Goal: Task Accomplishment & Management: Complete application form

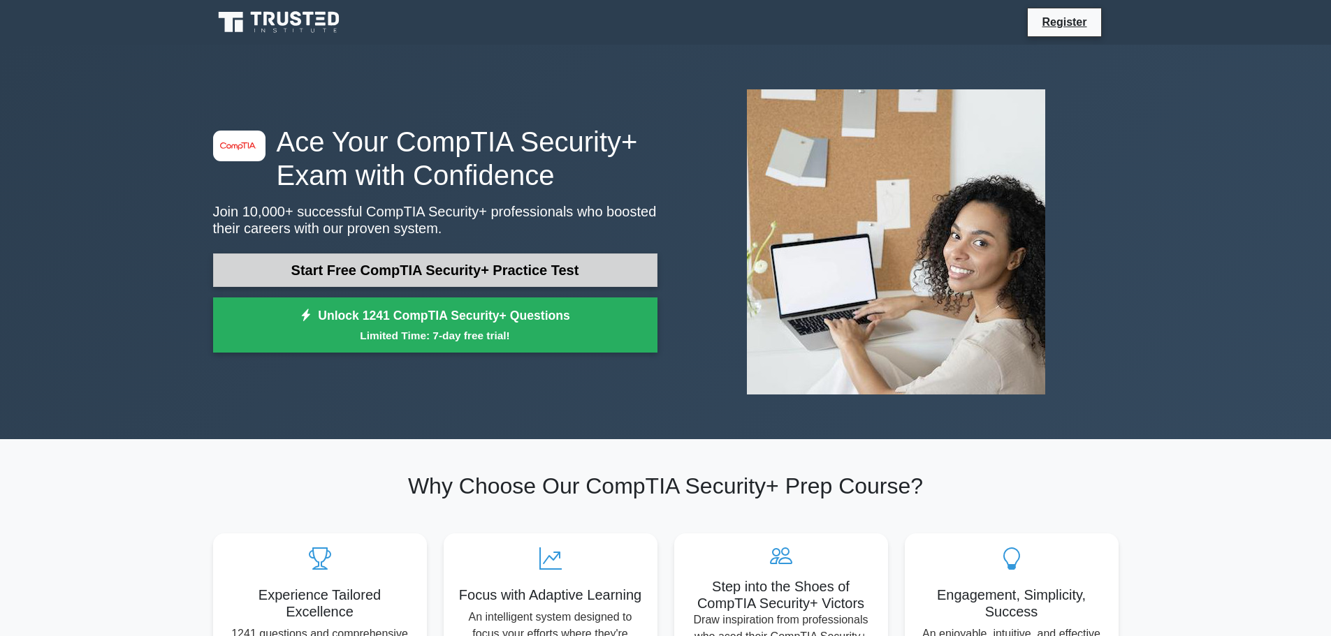
click at [386, 265] on link "Start Free CompTIA Security+ Practice Test" at bounding box center [435, 271] width 444 height 34
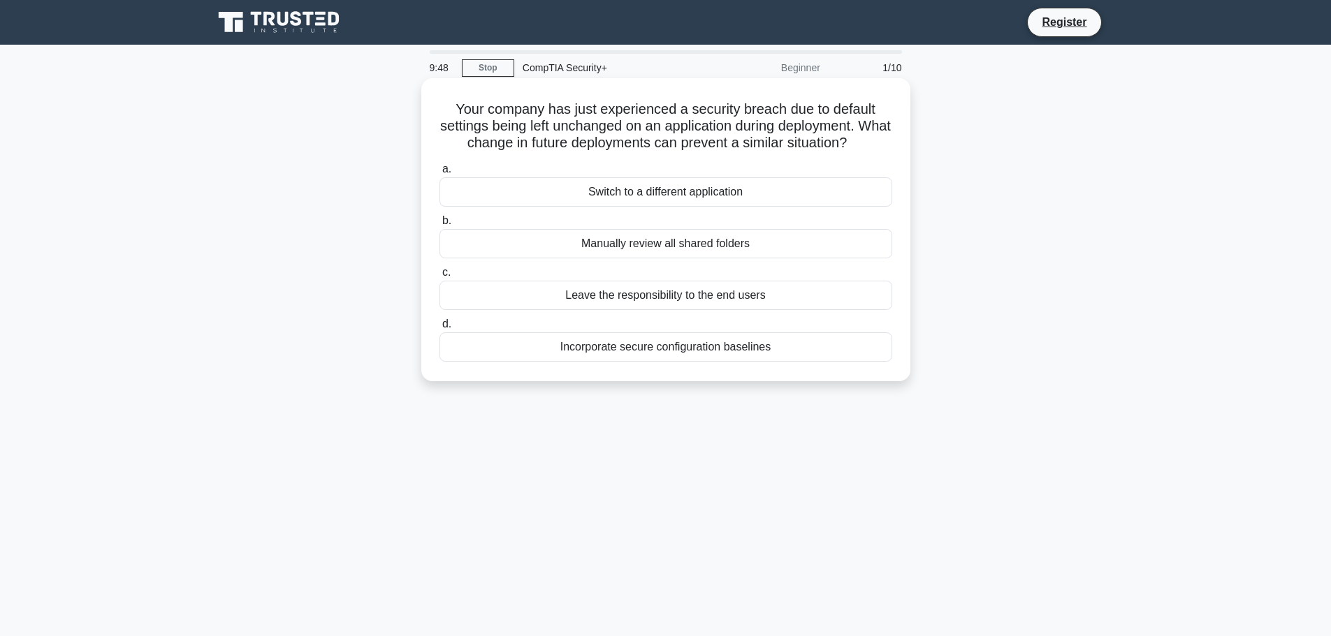
click at [662, 352] on div "Incorporate secure configuration baselines" at bounding box center [665, 346] width 453 height 29
click at [439, 329] on input "d. Incorporate secure configuration baselines" at bounding box center [439, 324] width 0 height 9
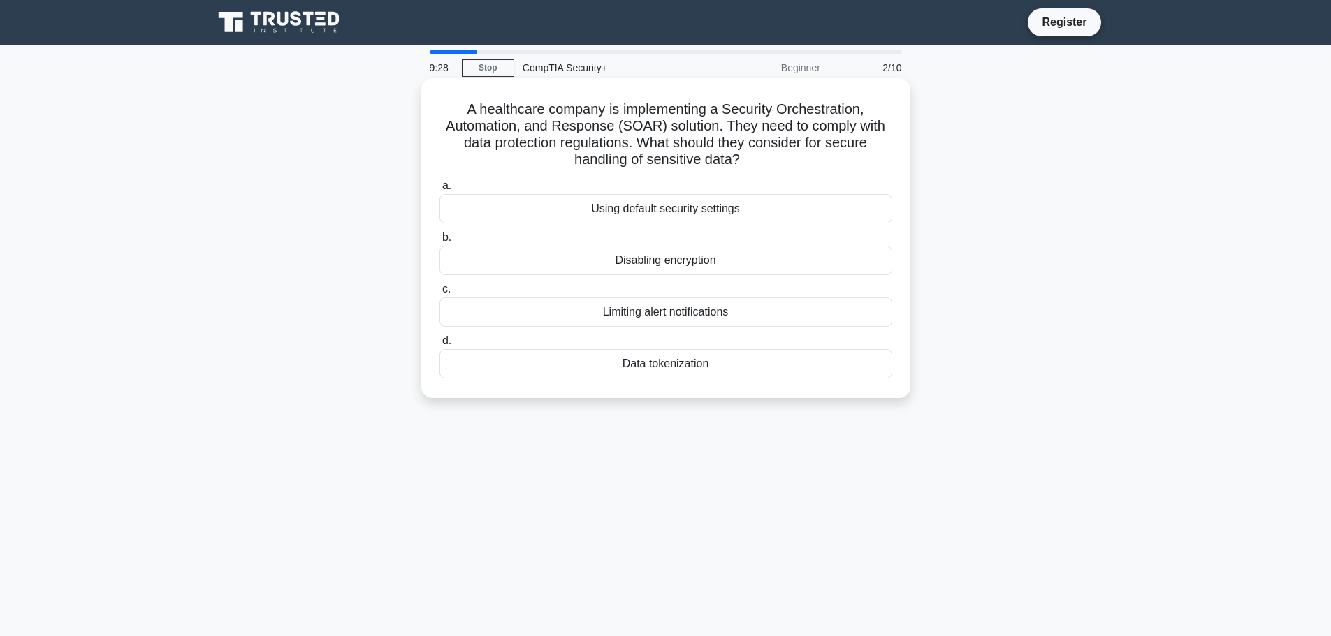
click at [673, 360] on div "Data tokenization" at bounding box center [665, 363] width 453 height 29
click at [439, 346] on input "d. Data tokenization" at bounding box center [439, 341] width 0 height 9
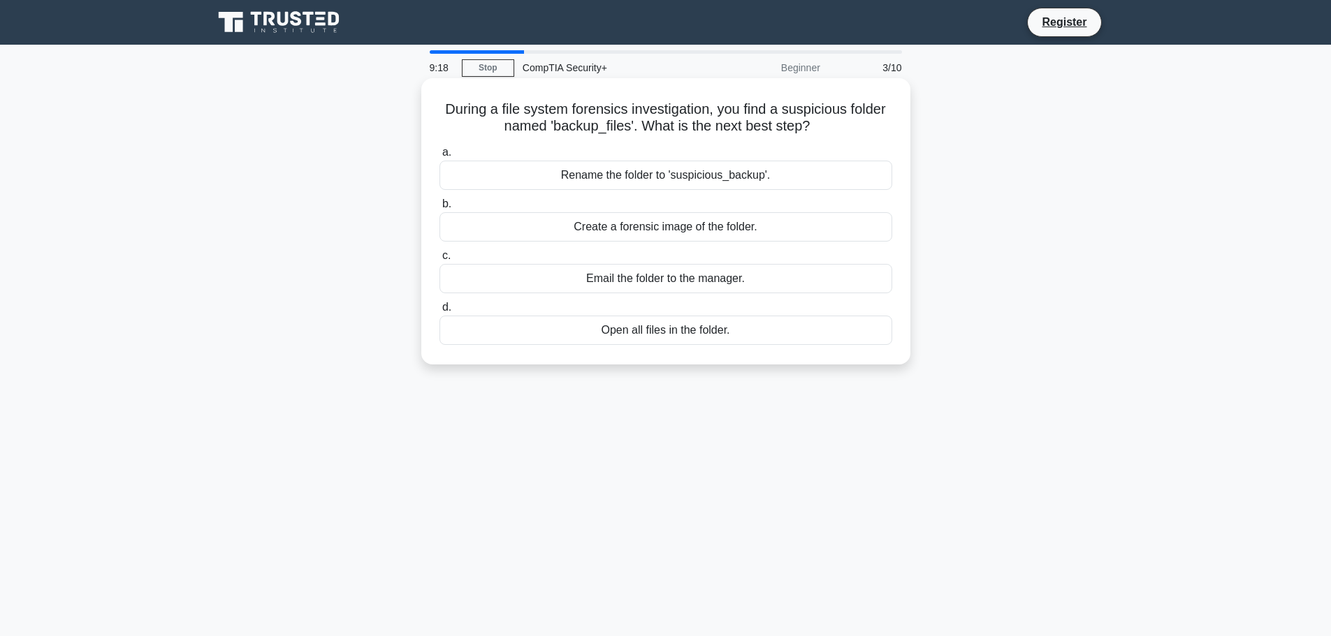
click at [649, 231] on div "Create a forensic image of the folder." at bounding box center [665, 226] width 453 height 29
click at [439, 209] on input "b. Create a forensic image of the folder." at bounding box center [439, 204] width 0 height 9
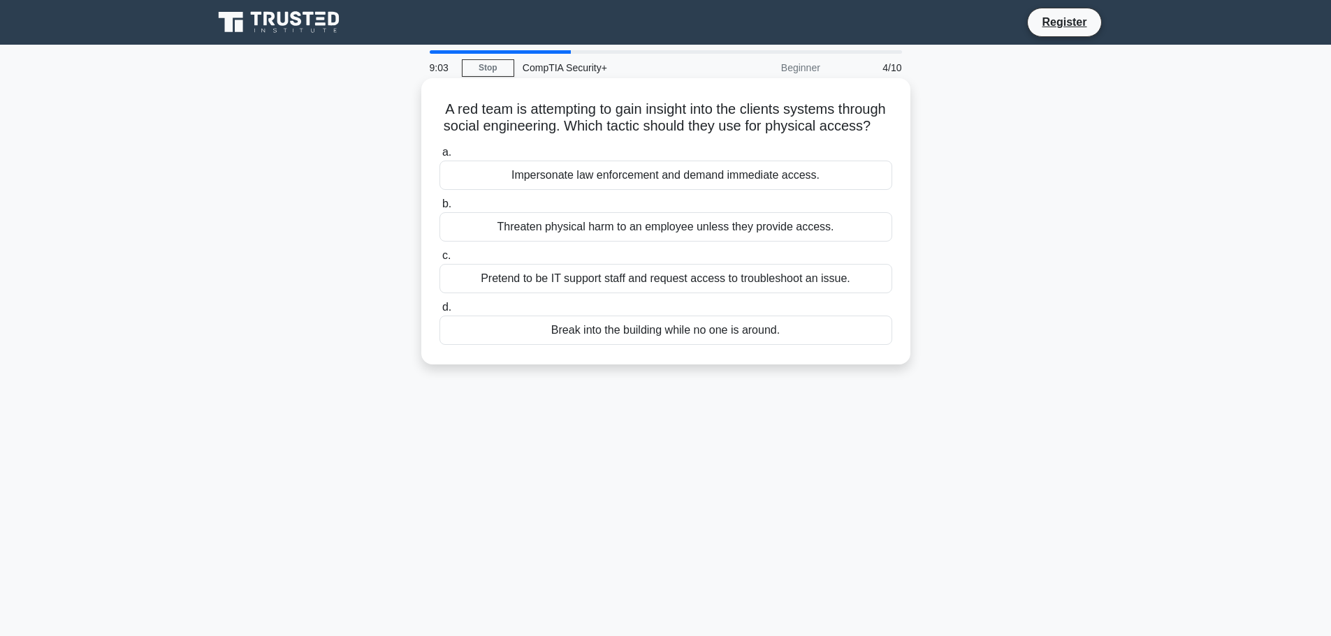
click at [649, 293] on div "Pretend to be IT support staff and request access to troubleshoot an issue." at bounding box center [665, 278] width 453 height 29
click at [439, 261] on input "c. Pretend to be IT support staff and request access to troubleshoot an issue." at bounding box center [439, 255] width 0 height 9
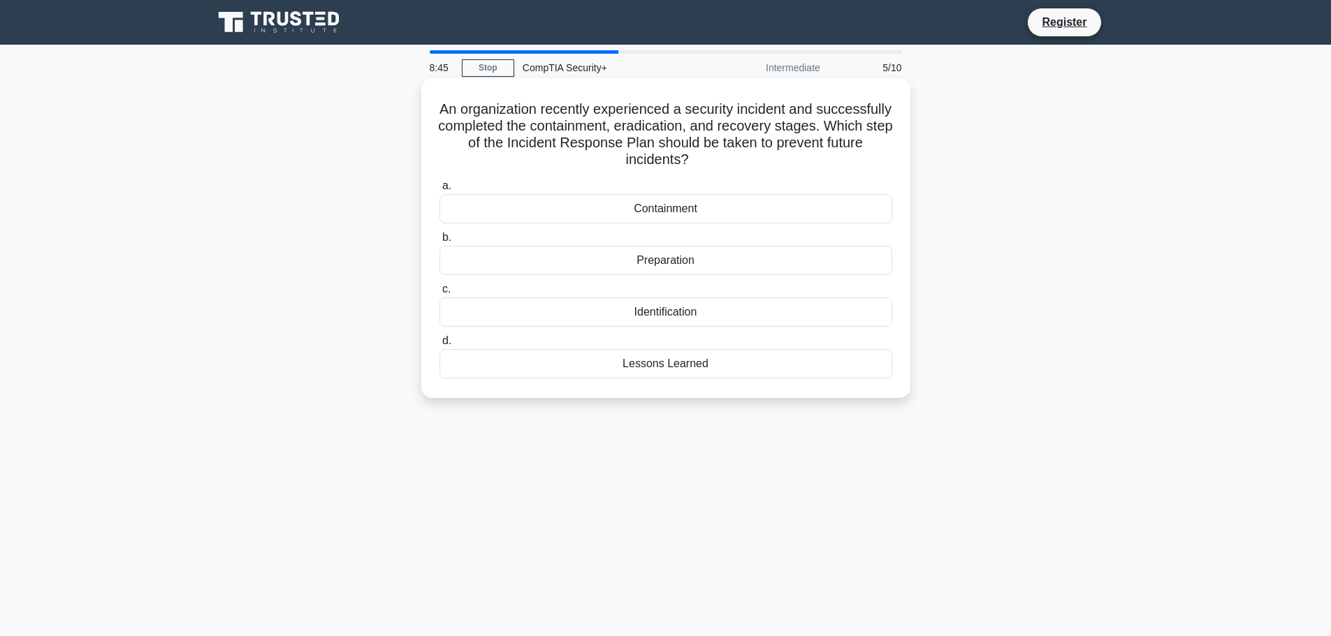
click at [641, 366] on div "Lessons Learned" at bounding box center [665, 363] width 453 height 29
click at [439, 346] on input "d. Lessons Learned" at bounding box center [439, 341] width 0 height 9
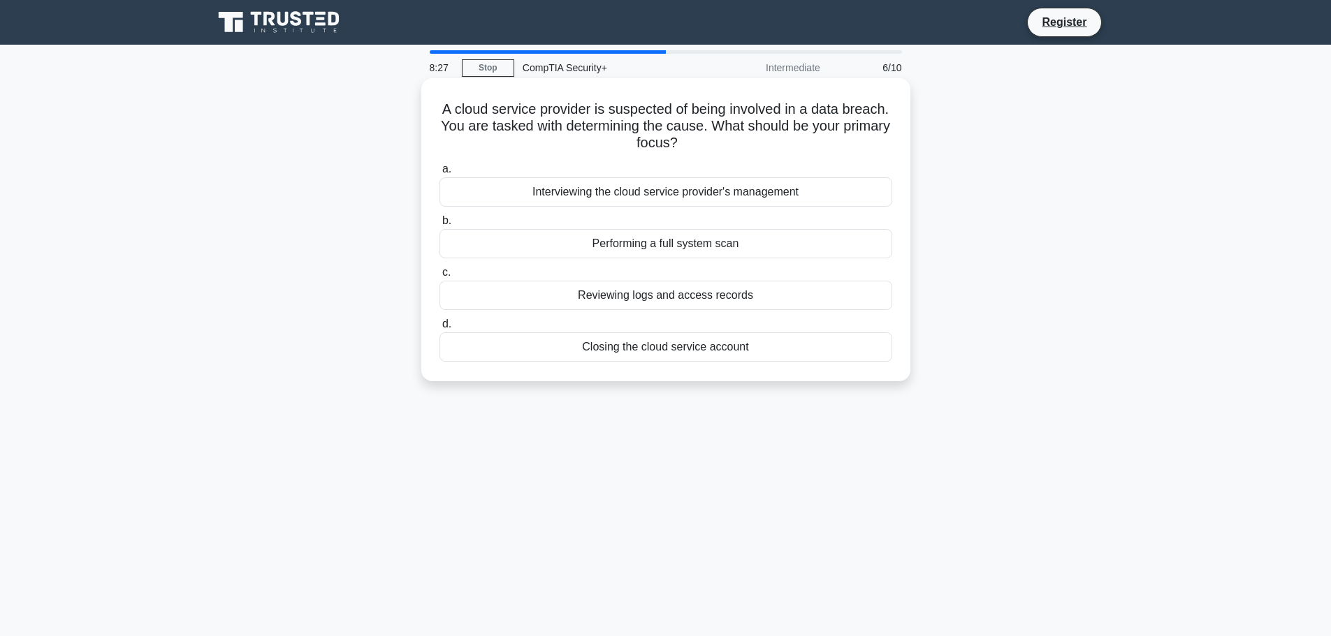
click at [645, 302] on div "Reviewing logs and access records" at bounding box center [665, 295] width 453 height 29
click at [439, 277] on input "c. Reviewing logs and access records" at bounding box center [439, 272] width 0 height 9
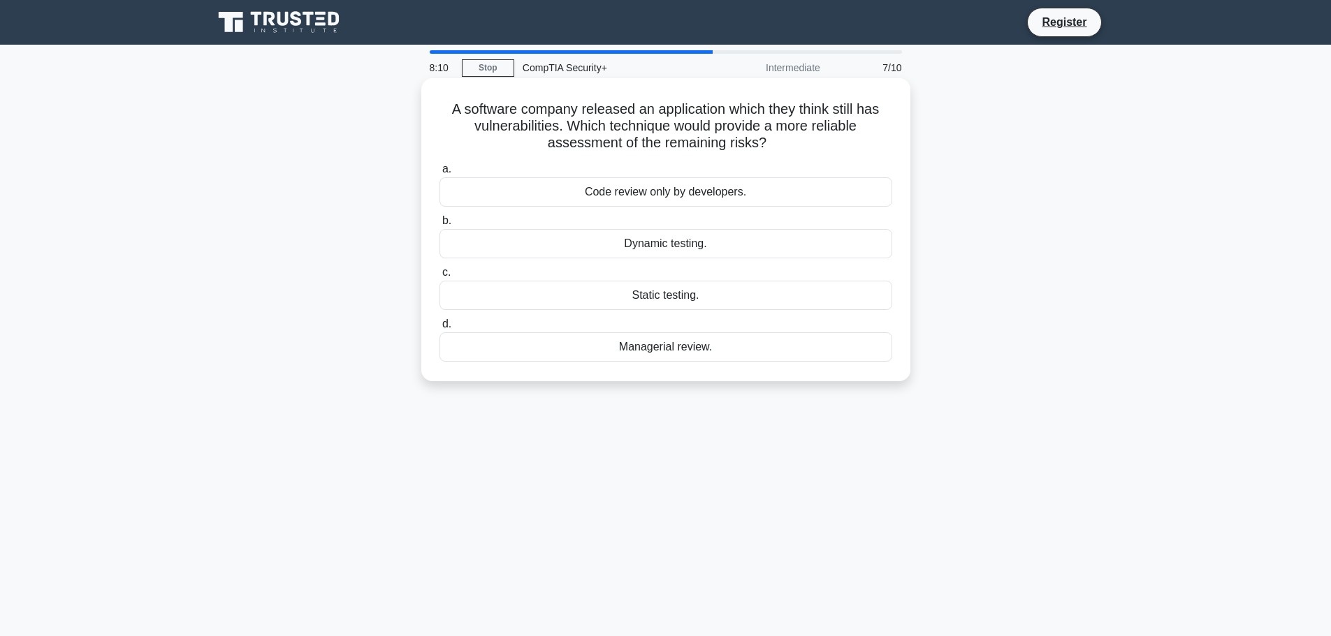
click at [666, 251] on div "Dynamic testing." at bounding box center [665, 243] width 453 height 29
click at [439, 226] on input "b. Dynamic testing." at bounding box center [439, 221] width 0 height 9
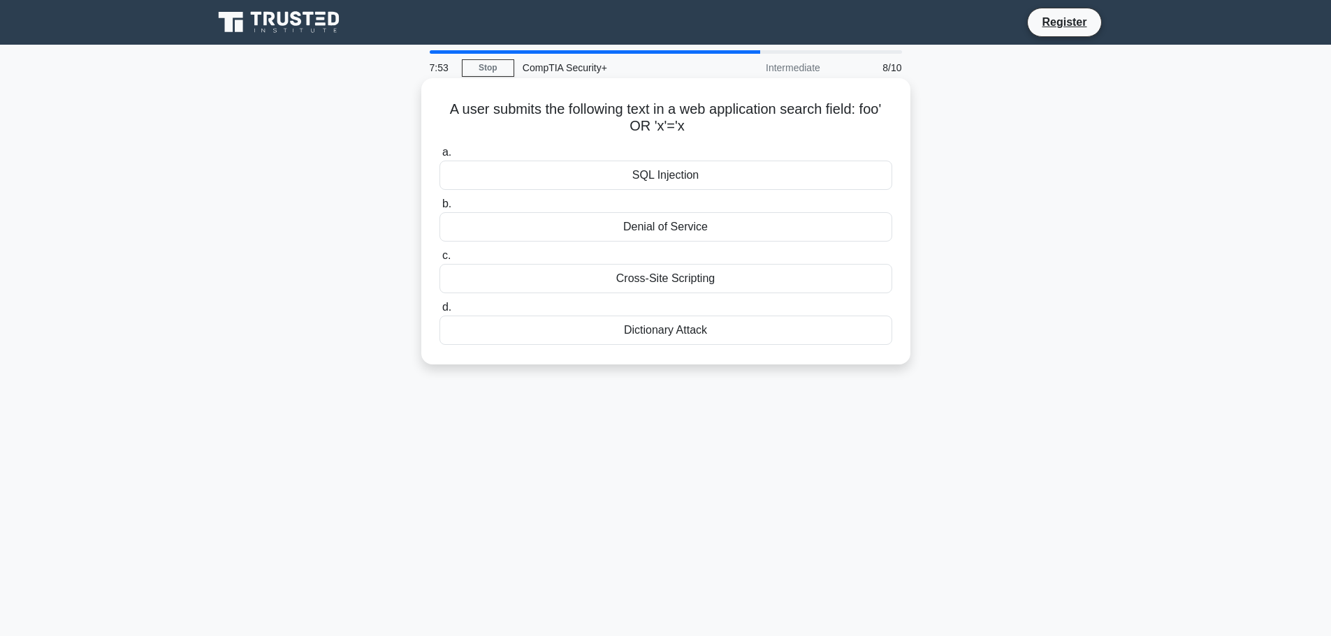
click at [647, 175] on div "SQL Injection" at bounding box center [665, 175] width 453 height 29
click at [439, 157] on input "a. SQL Injection" at bounding box center [439, 152] width 0 height 9
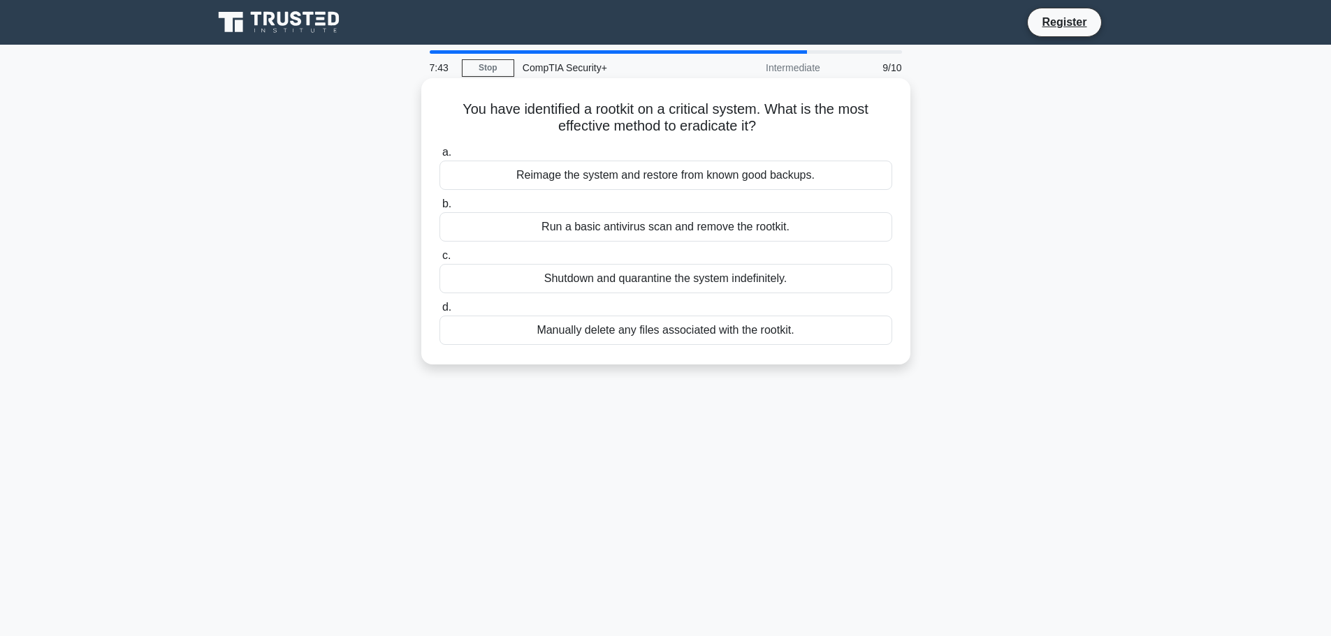
click at [613, 179] on div "Reimage the system and restore from known good backups." at bounding box center [665, 175] width 453 height 29
click at [439, 157] on input "a. Reimage the system and restore from known good backups." at bounding box center [439, 152] width 0 height 9
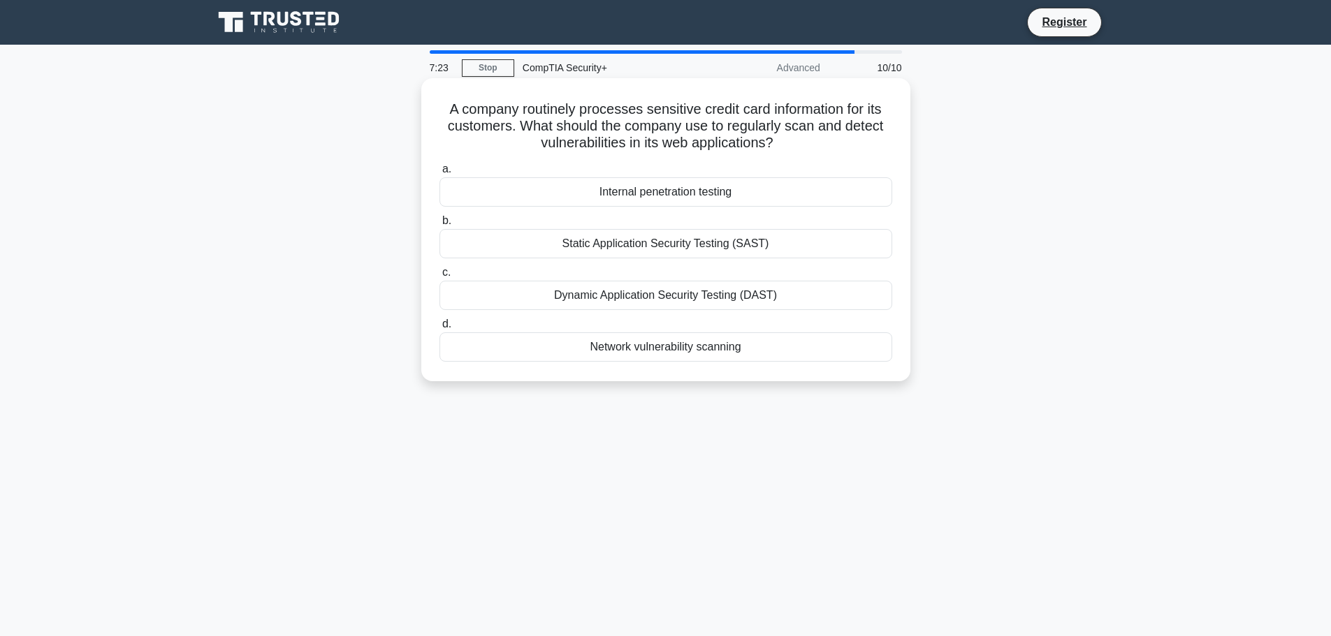
click at [652, 353] on div "Network vulnerability scanning" at bounding box center [665, 346] width 453 height 29
click at [439, 329] on input "d. Network vulnerability scanning" at bounding box center [439, 324] width 0 height 9
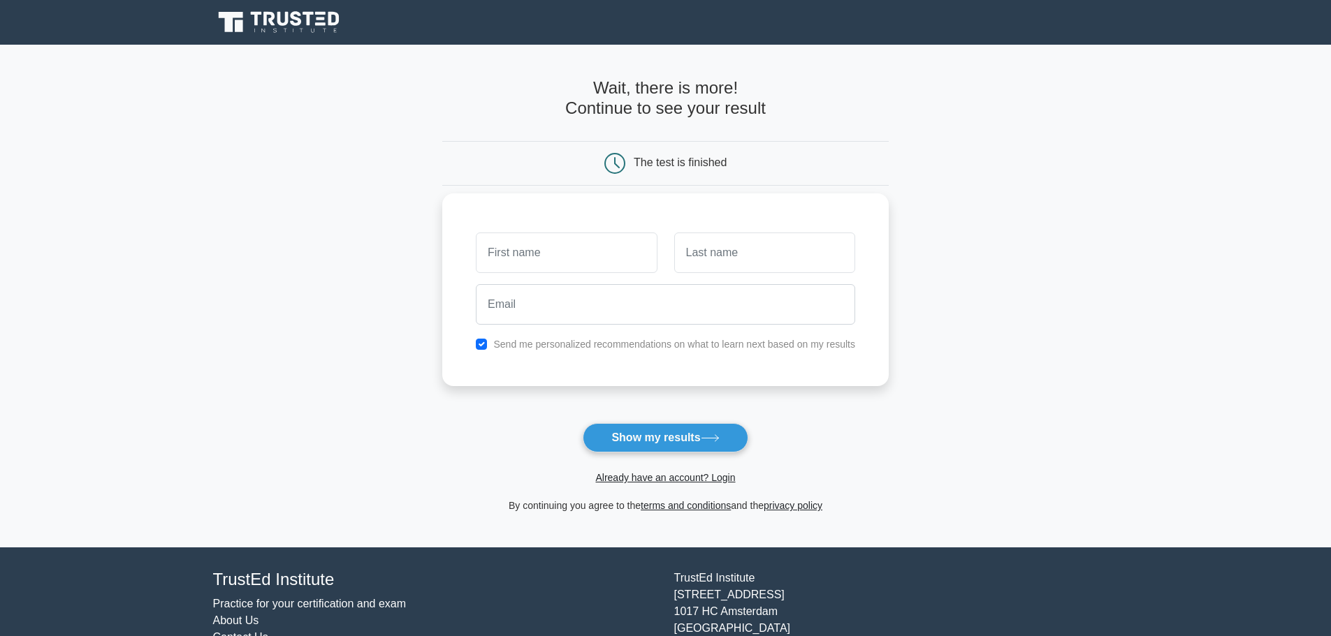
click at [555, 344] on label "Send me personalized recommendations on what to learn next based on my results" at bounding box center [674, 344] width 362 height 11
click at [654, 438] on button "Show my results" at bounding box center [665, 437] width 165 height 29
click at [486, 342] on input "checkbox" at bounding box center [481, 344] width 11 height 11
checkbox input "false"
click at [527, 254] on input "text" at bounding box center [566, 253] width 181 height 41
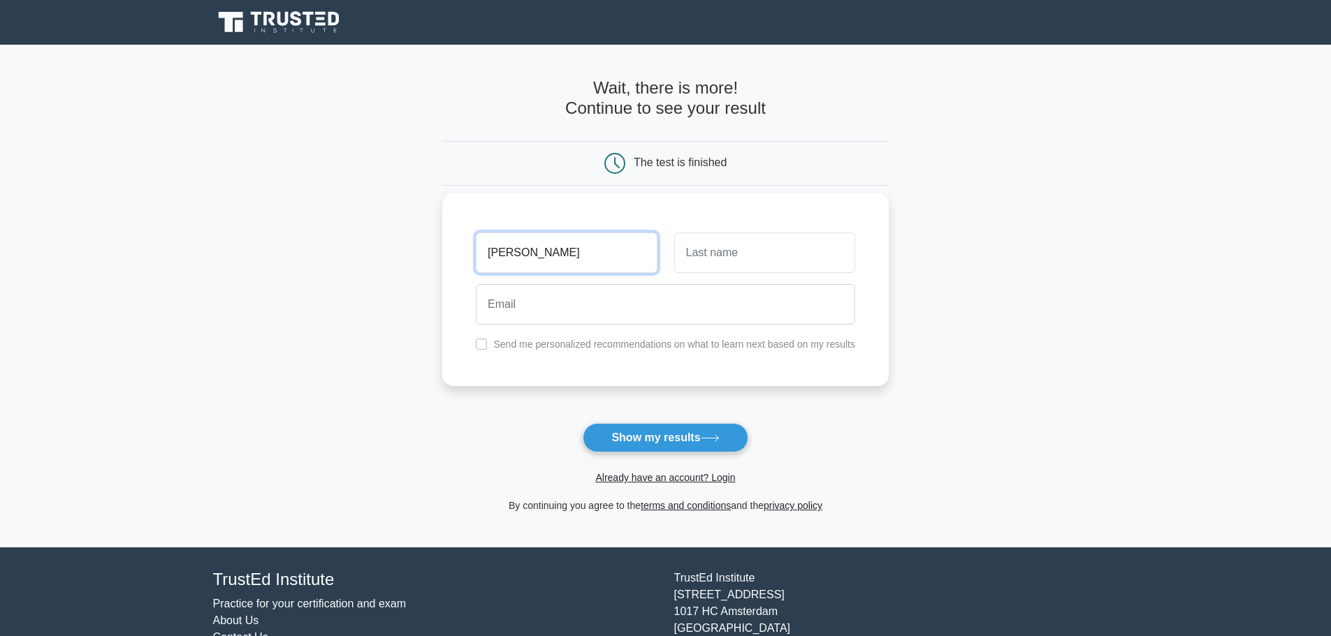
type input "Dave"
type input "Rear"
click at [631, 426] on button "Show my results" at bounding box center [665, 437] width 165 height 29
